Goal: Check status: Check status

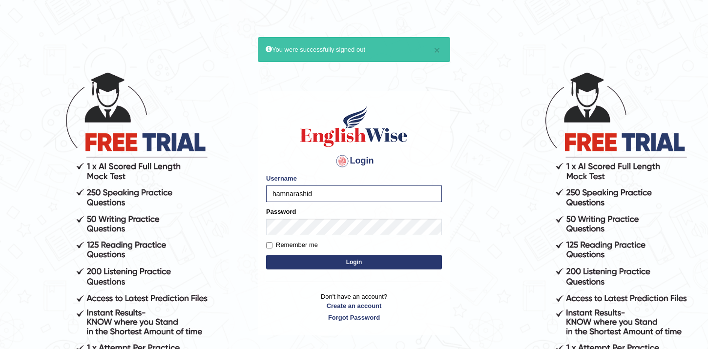
click at [266, 255] on button "Login" at bounding box center [354, 262] width 176 height 15
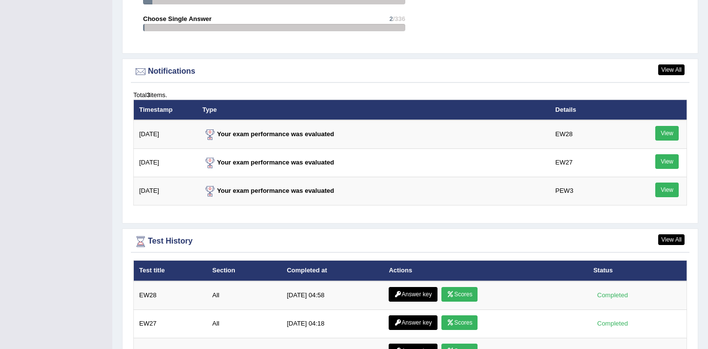
scroll to position [1236, 0]
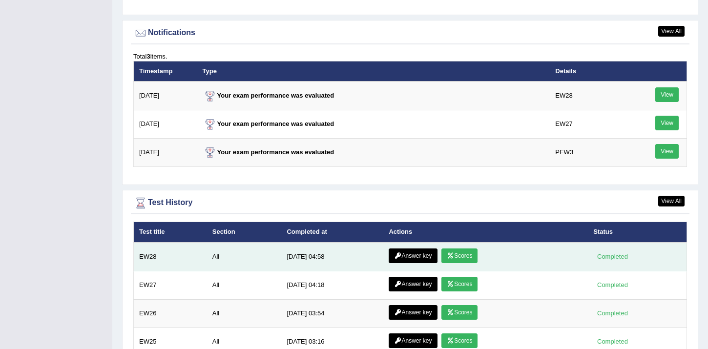
click at [464, 259] on link "Scores" at bounding box center [459, 255] width 36 height 15
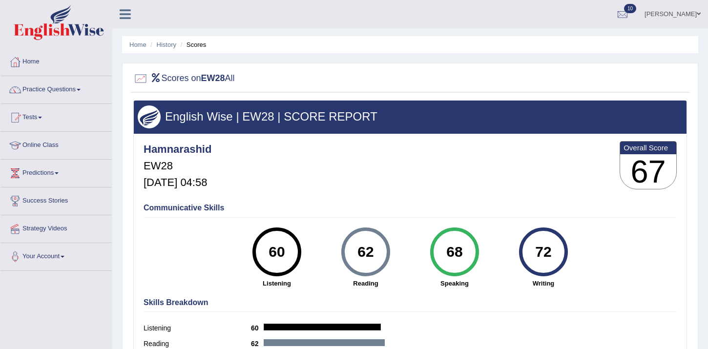
scroll to position [2, 0]
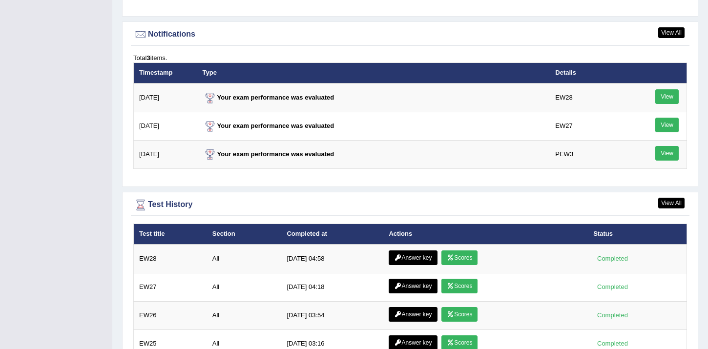
scroll to position [1211, 0]
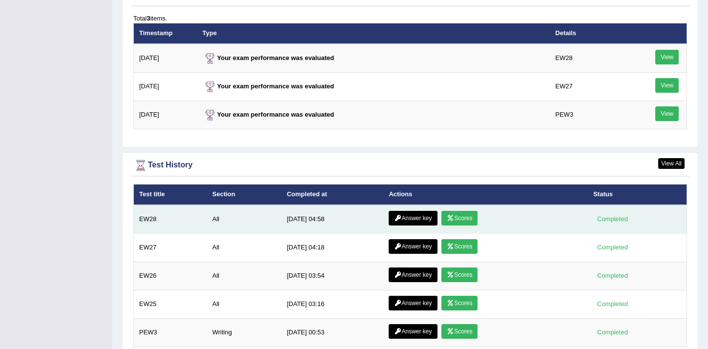
click at [400, 220] on link "Answer key" at bounding box center [413, 218] width 48 height 15
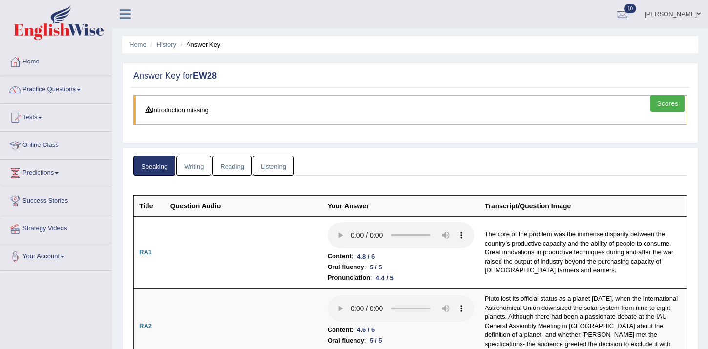
click at [194, 163] on link "Writing" at bounding box center [193, 166] width 35 height 20
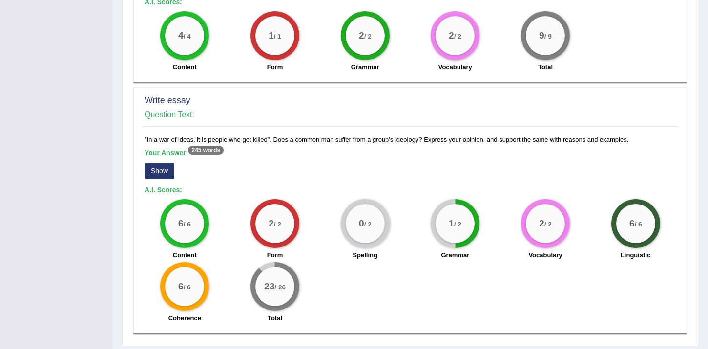
scroll to position [661, 0]
click at [161, 170] on button "Show" at bounding box center [159, 170] width 30 height 17
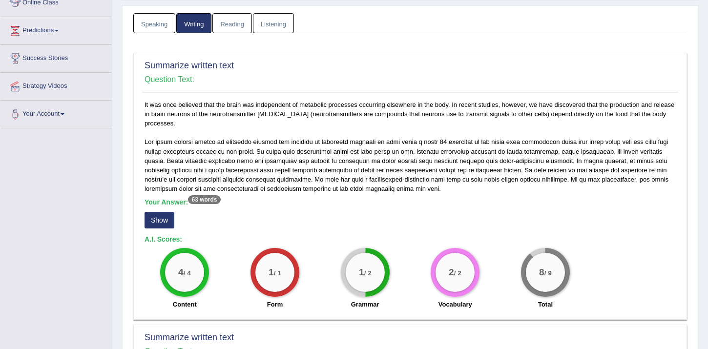
scroll to position [0, 0]
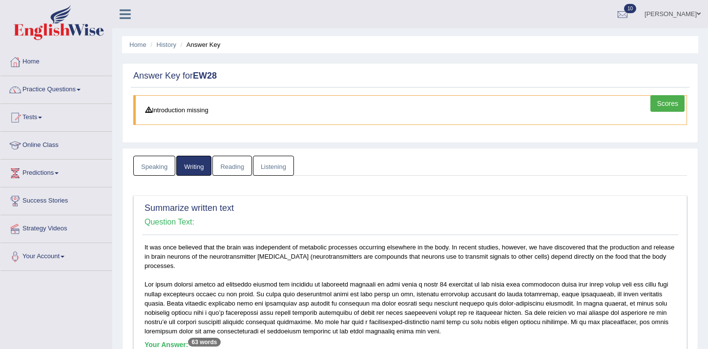
click at [232, 162] on link "Reading" at bounding box center [231, 166] width 39 height 20
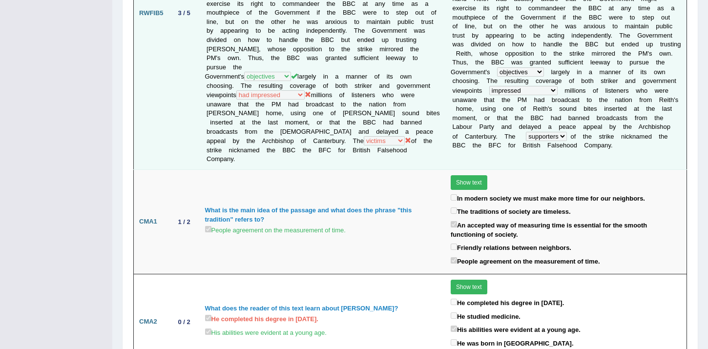
scroll to position [1046, 0]
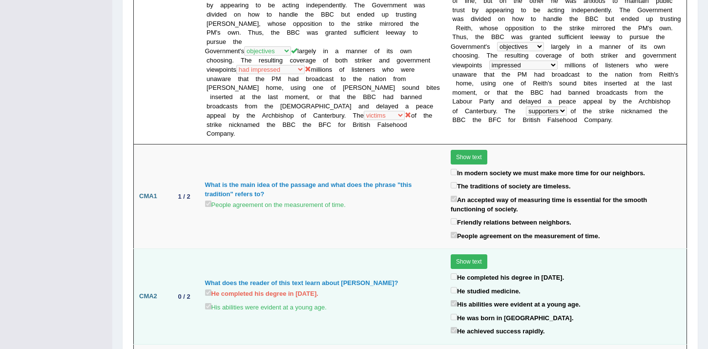
click at [477, 271] on label "He completed his degree in [DATE]." at bounding box center [507, 276] width 113 height 11
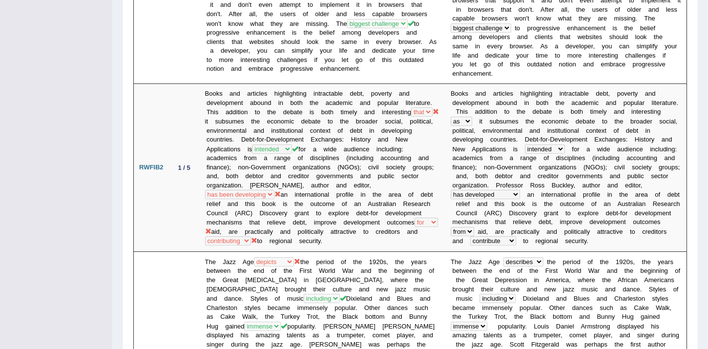
scroll to position [0, 0]
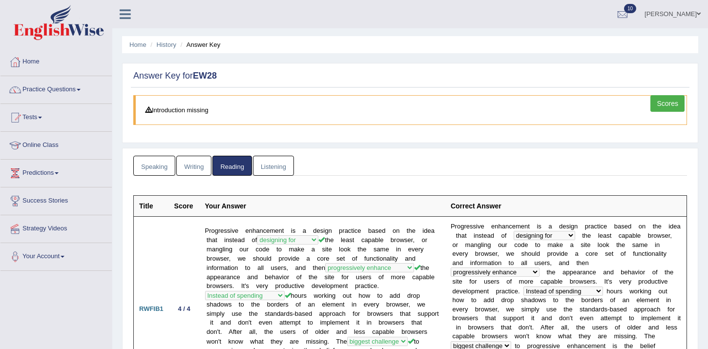
click at [280, 175] on link "Listening" at bounding box center [273, 166] width 41 height 20
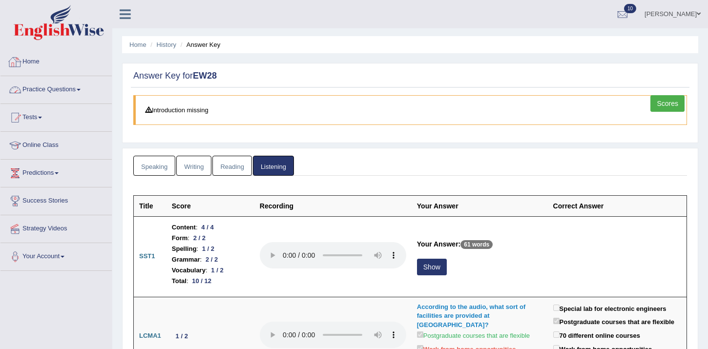
click at [53, 91] on link "Practice Questions" at bounding box center [55, 88] width 111 height 24
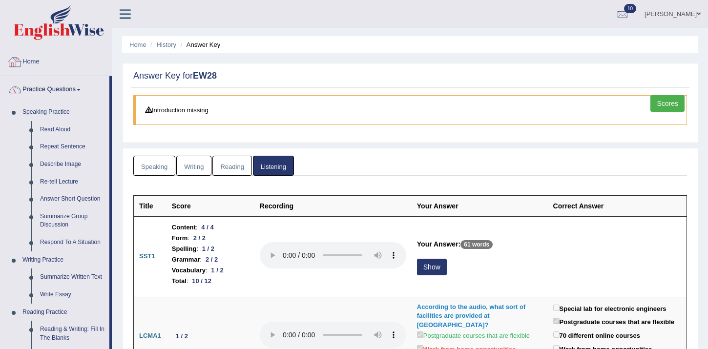
click at [26, 61] on link "Home" at bounding box center [55, 60] width 111 height 24
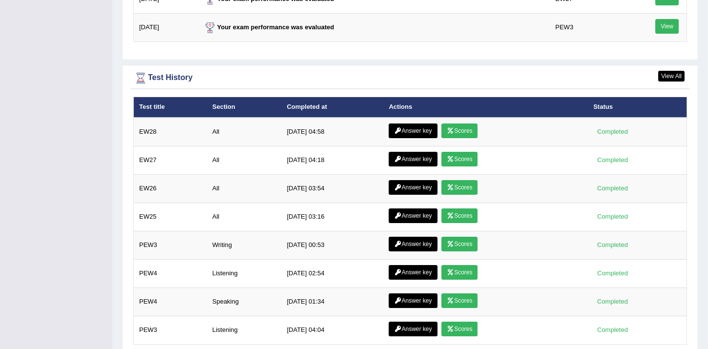
scroll to position [1301, 0]
